Goal: Information Seeking & Learning: Learn about a topic

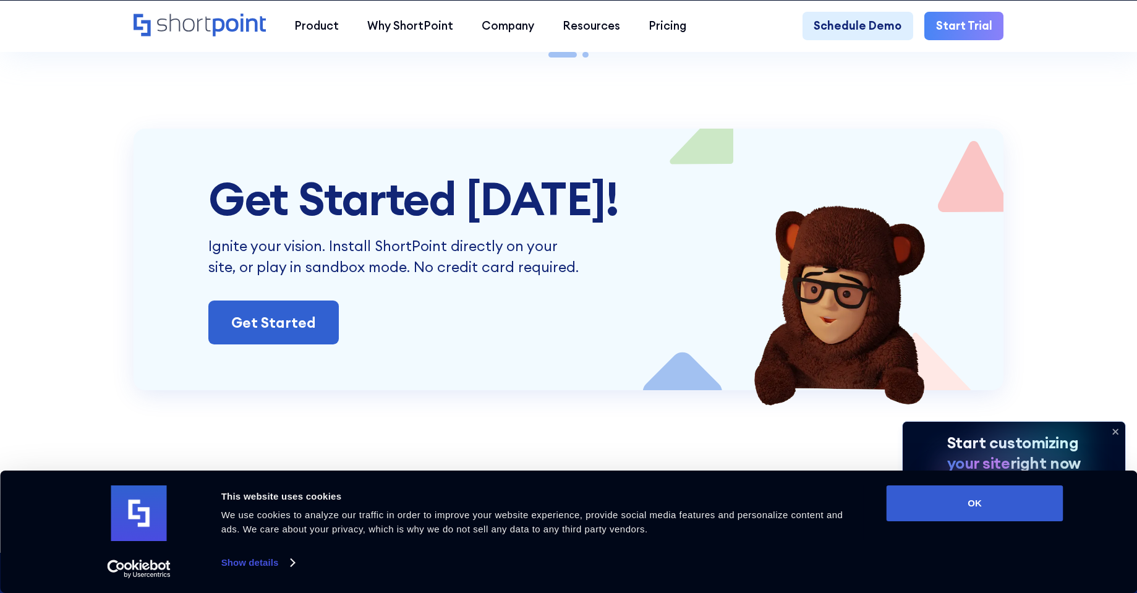
scroll to position [3716, 0]
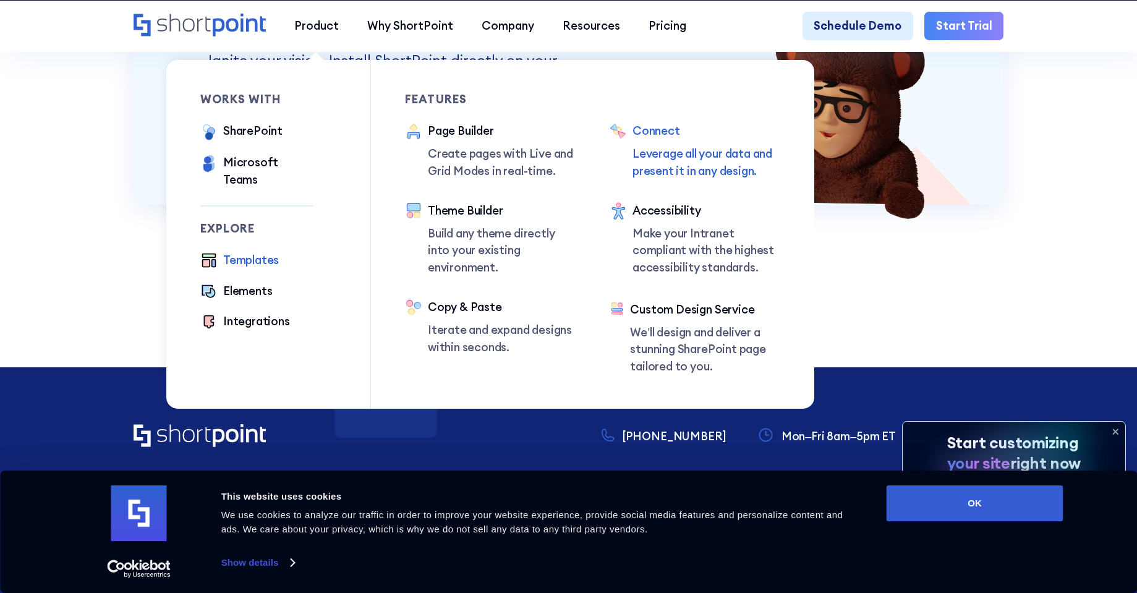
click at [677, 156] on p "Leverage all your data and present it in any design." at bounding box center [706, 162] width 148 height 34
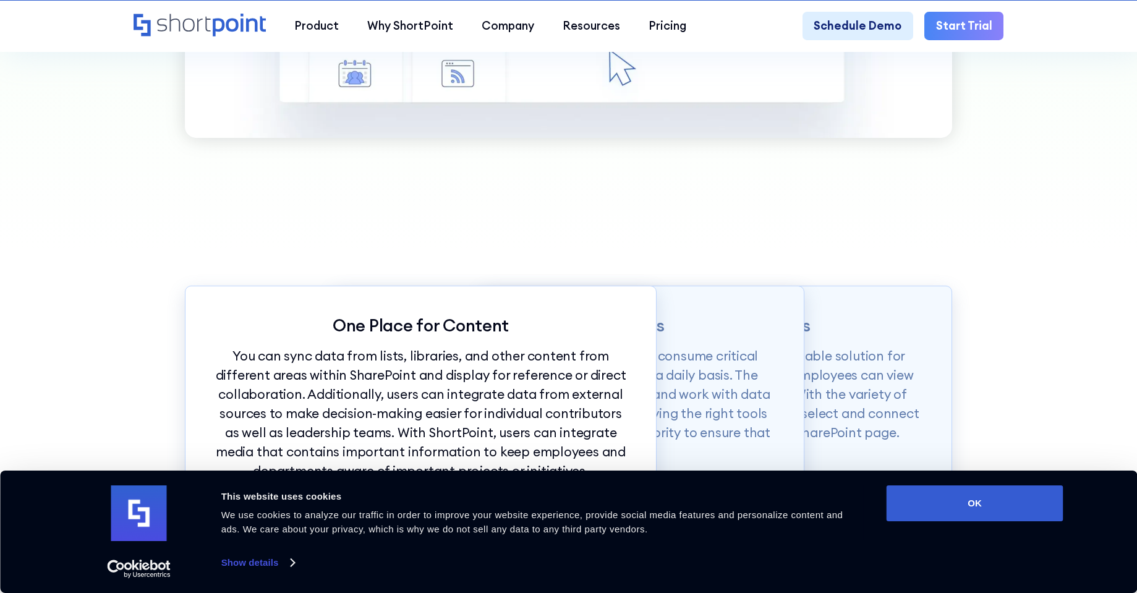
scroll to position [1360, 0]
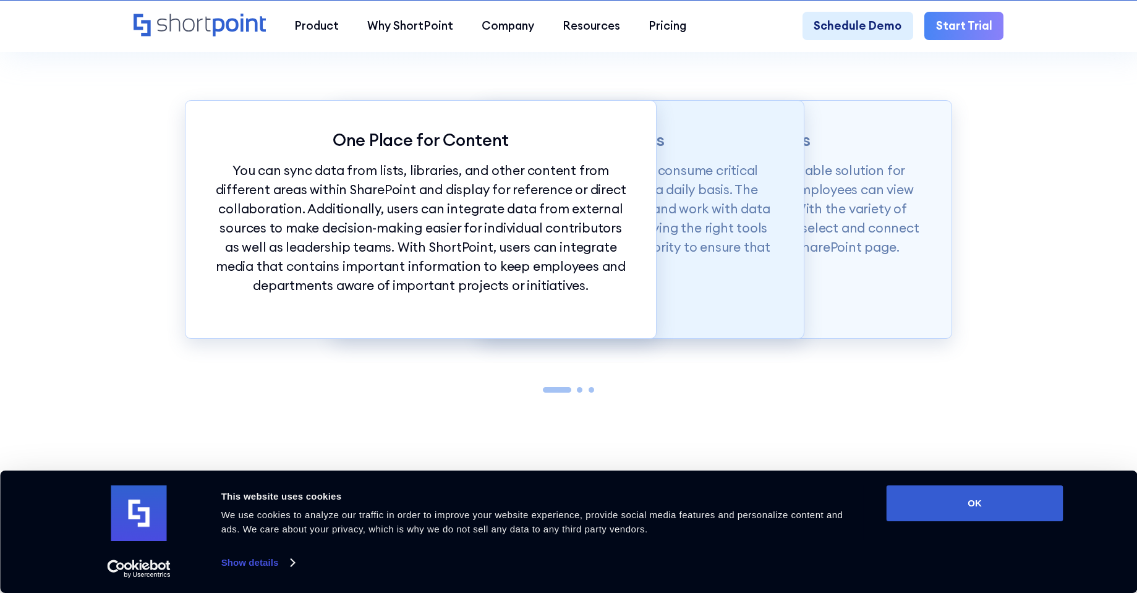
click at [784, 250] on div "Accessible Applications Employees use several work applications and consume cri…" at bounding box center [569, 219] width 472 height 239
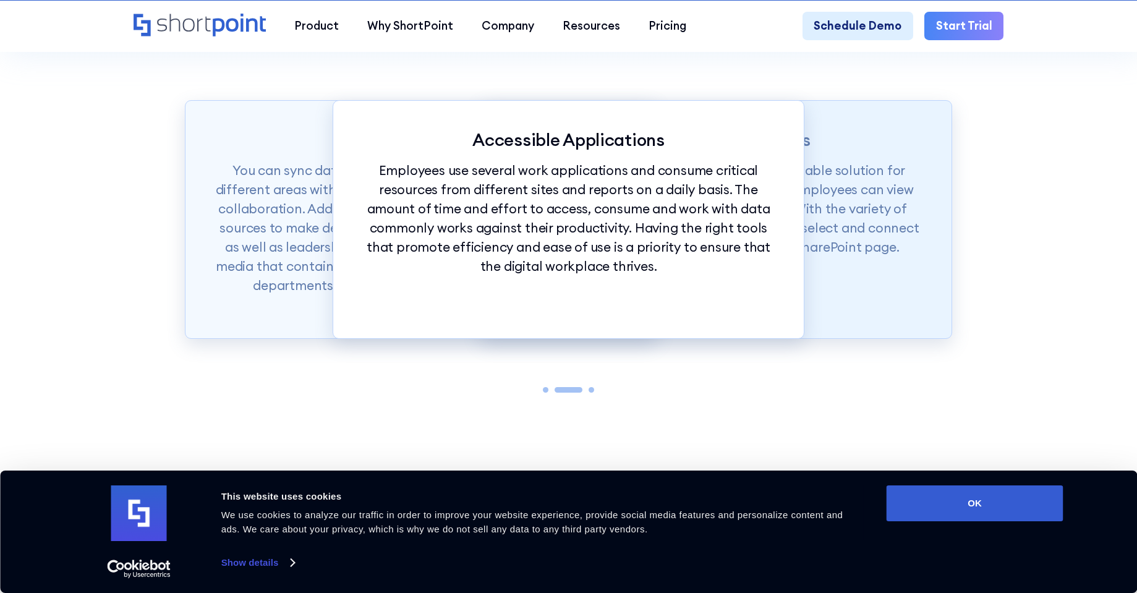
click at [947, 254] on div "Variety of Data Sources ShortPoint Connect provides a quick and valuable soluti…" at bounding box center [716, 219] width 472 height 239
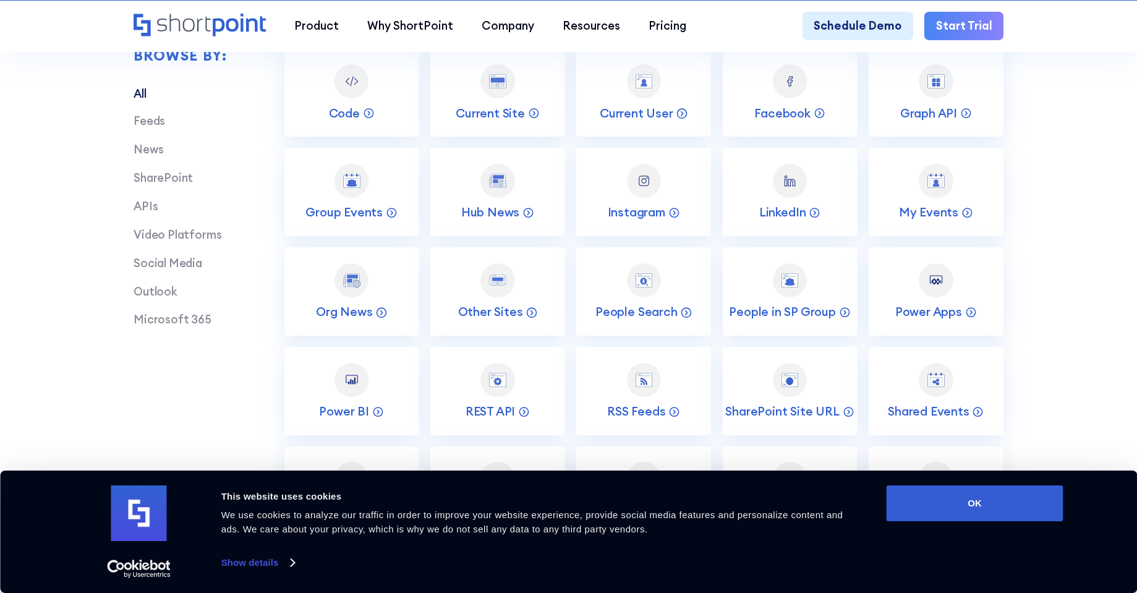
scroll to position [2102, 0]
